Goal: Task Accomplishment & Management: Use online tool/utility

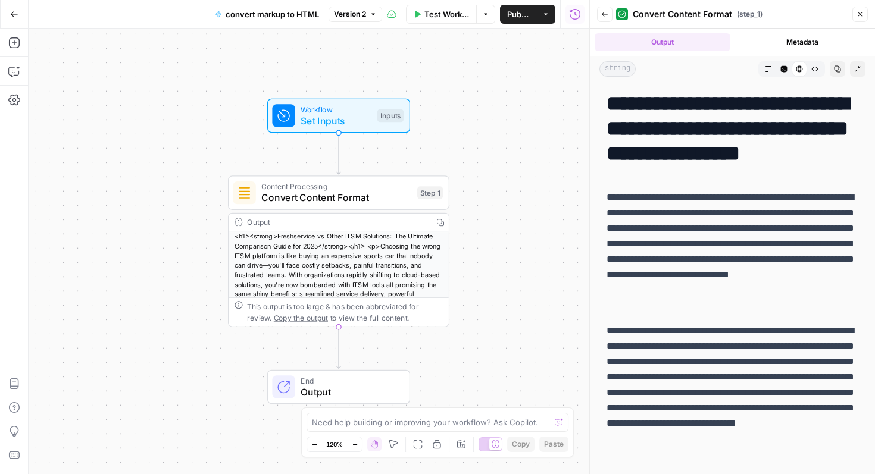
scroll to position [1828, 0]
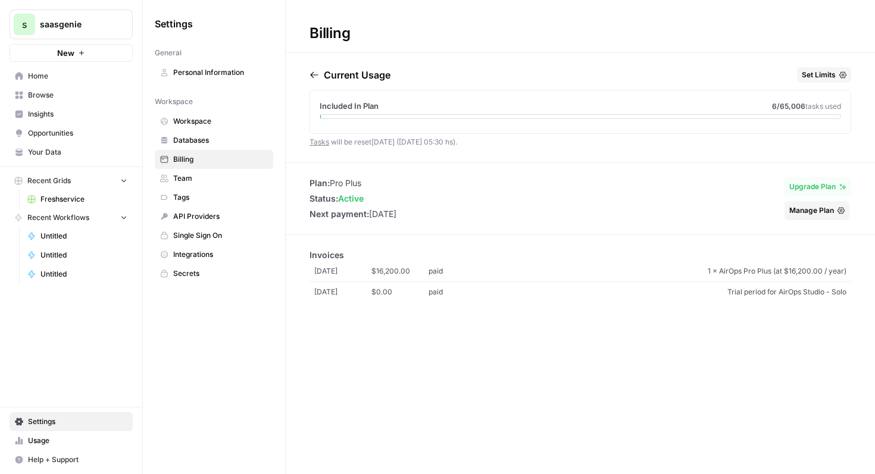
click at [79, 83] on link "Home" at bounding box center [71, 76] width 123 height 19
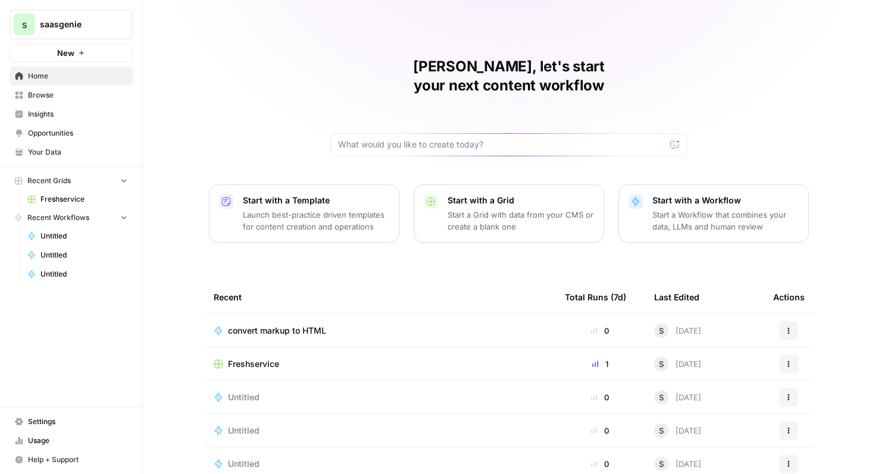
click at [265, 358] on span "Freshservice" at bounding box center [253, 364] width 51 height 12
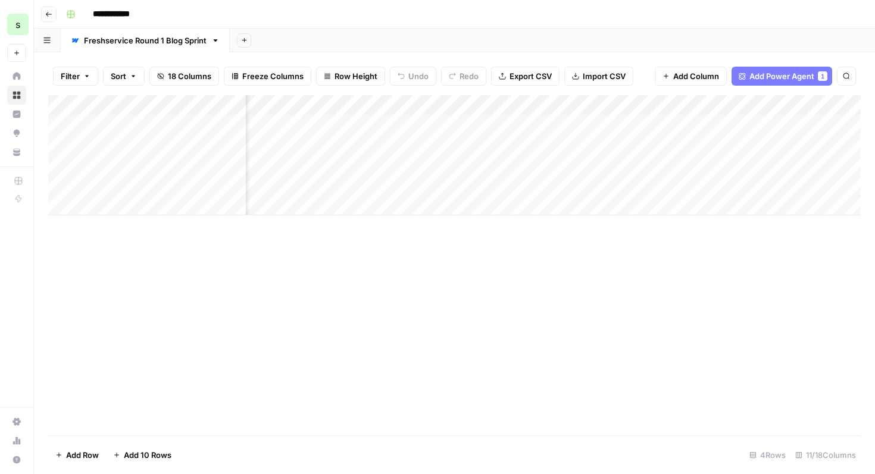
scroll to position [0, 340]
click at [438, 124] on div "Add Column" at bounding box center [454, 155] width 812 height 120
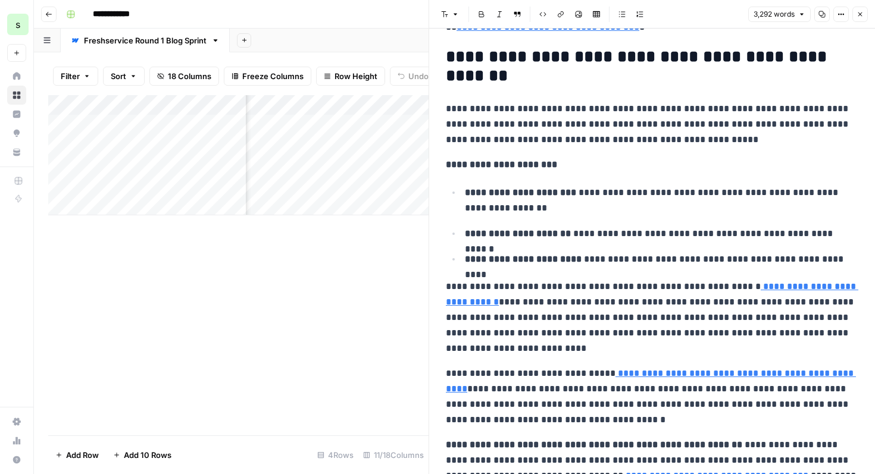
scroll to position [7367, 0]
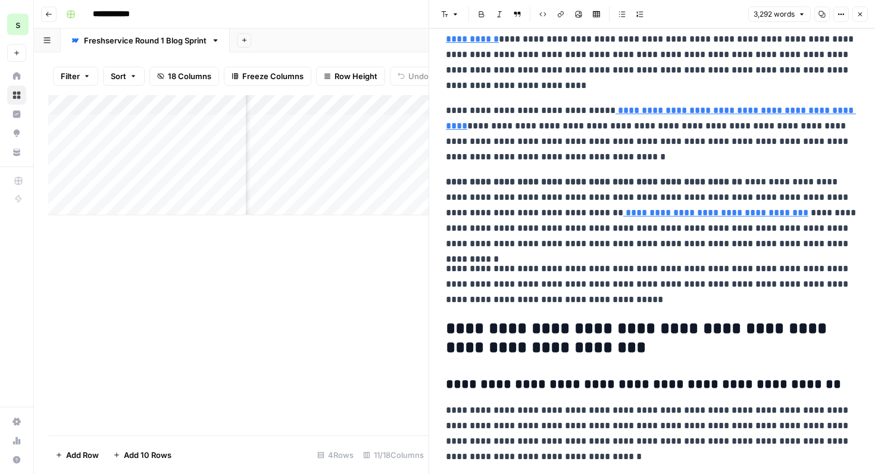
click at [860, 18] on button "Close" at bounding box center [859, 14] width 15 height 15
